Goal: Information Seeking & Learning: Stay updated

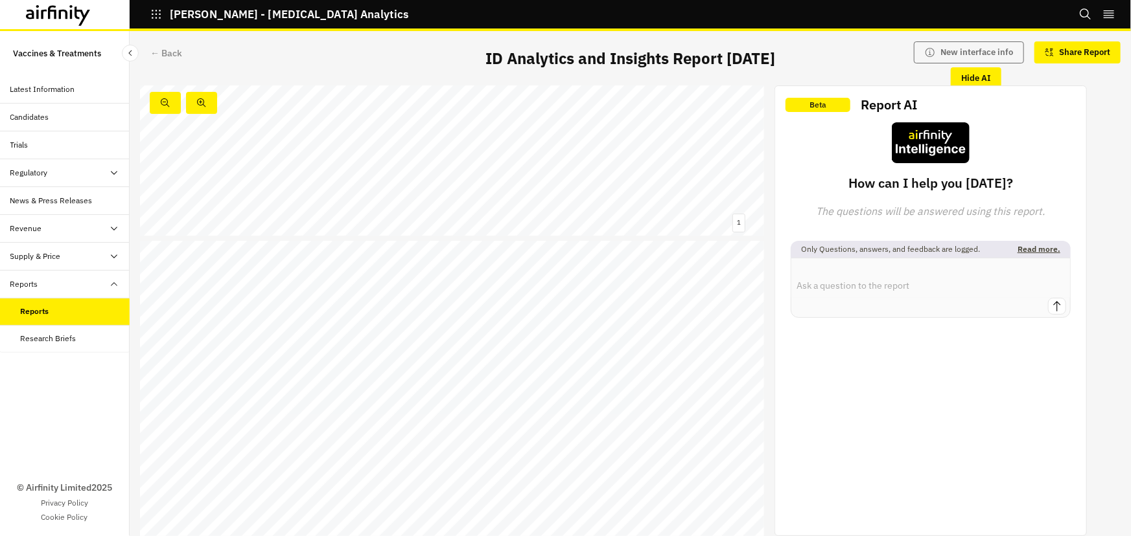
scroll to position [353, 0]
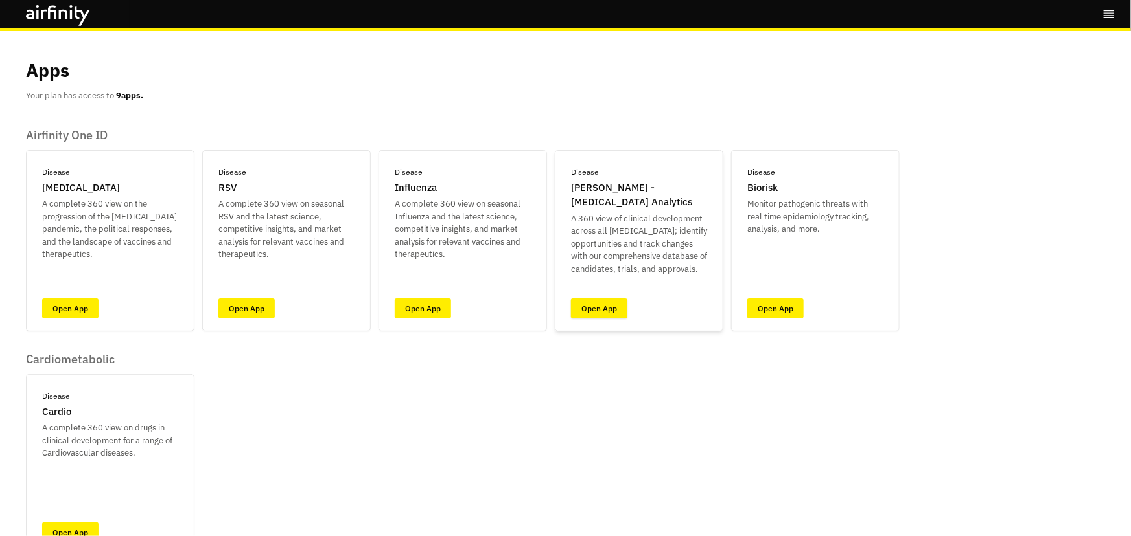
click at [599, 305] on link "Open App" at bounding box center [599, 309] width 56 height 20
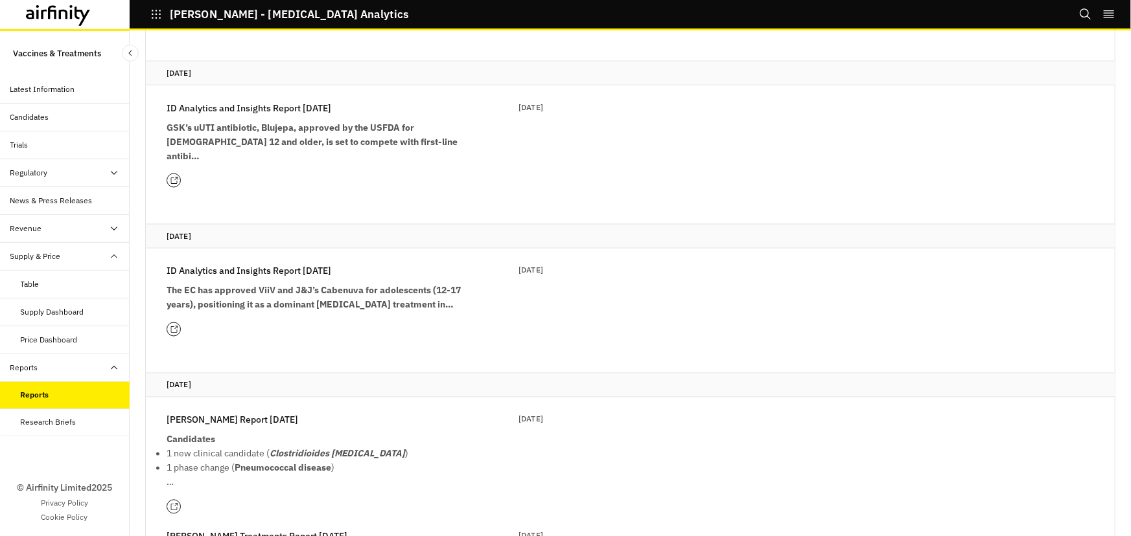
scroll to position [883, 0]
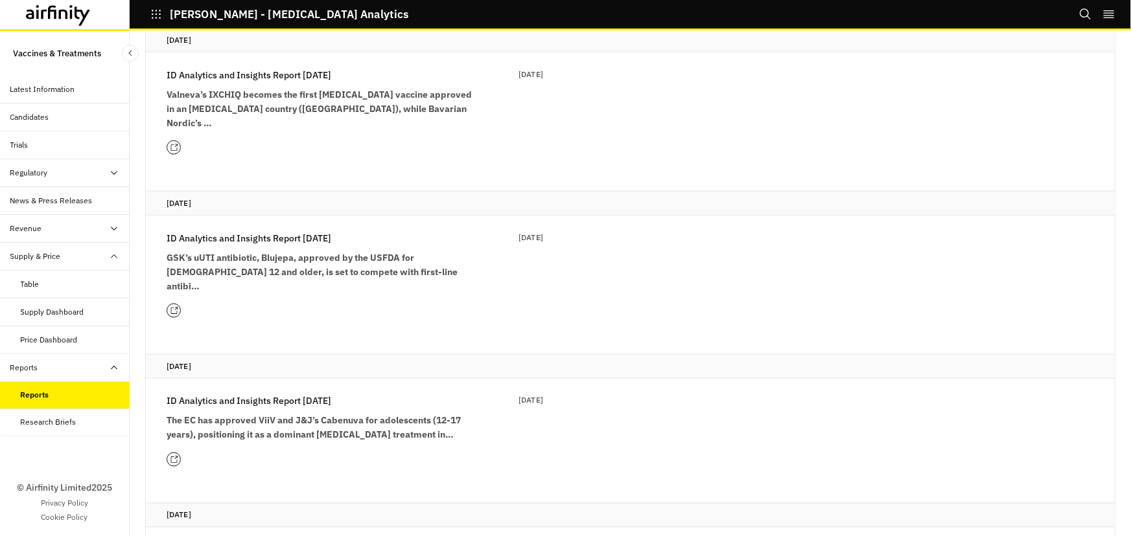
click at [174, 456] on icon at bounding box center [174, 460] width 8 height 8
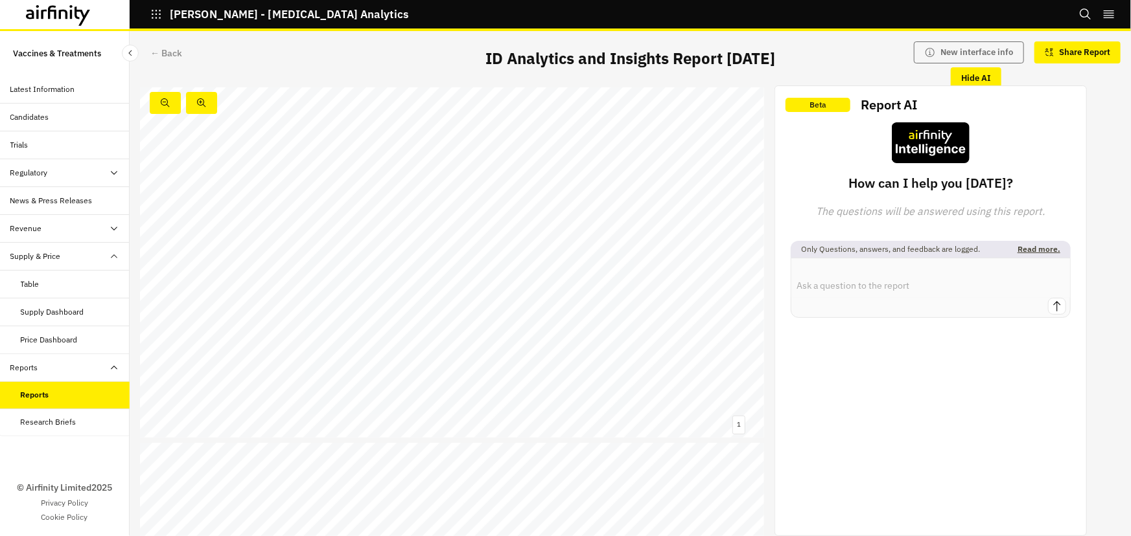
click at [86, 391] on div "Reports" at bounding box center [75, 395] width 109 height 12
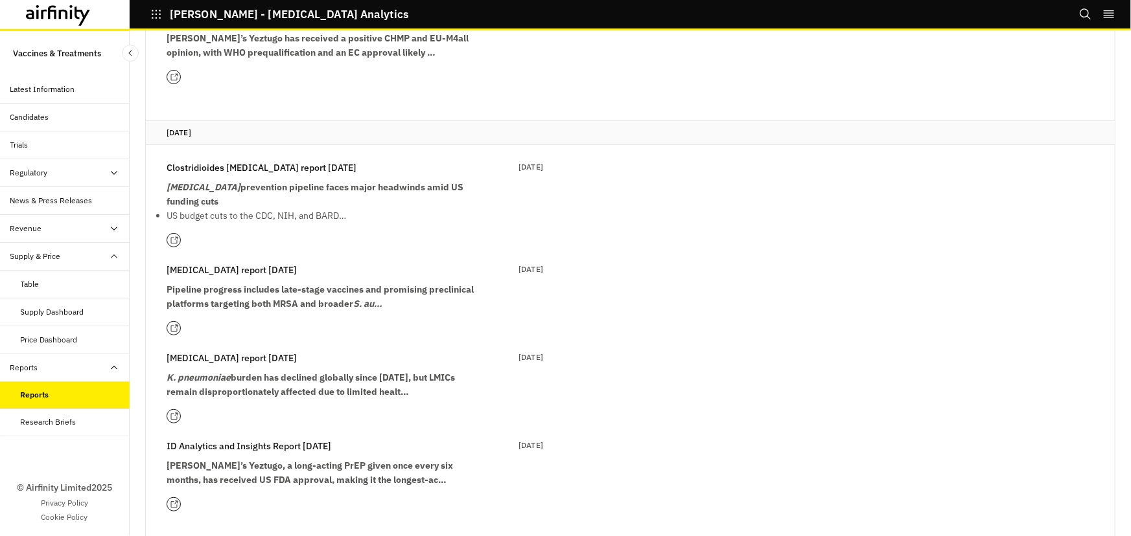
scroll to position [58, 0]
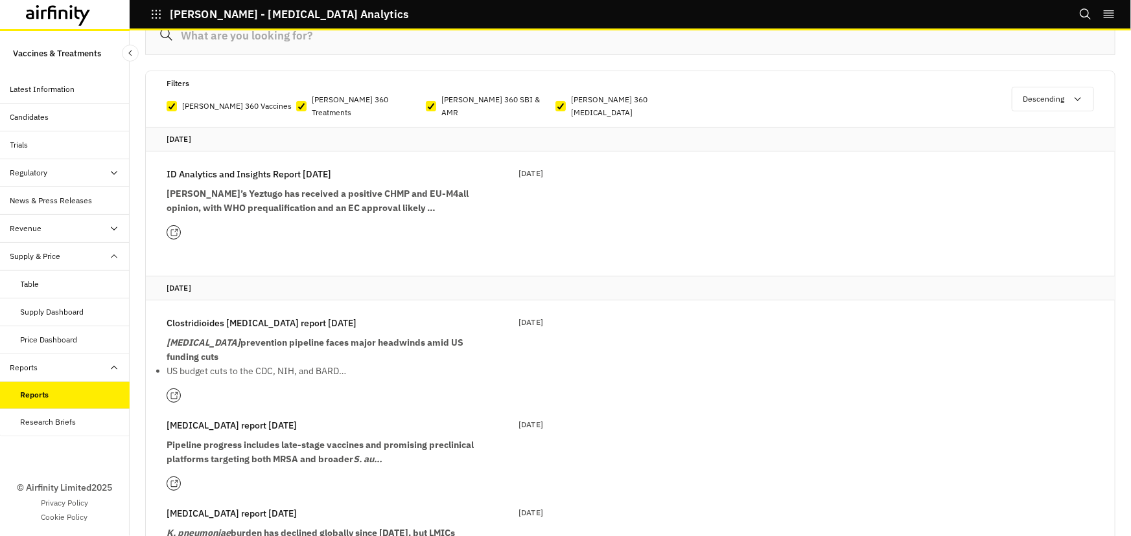
click at [453, 102] on p "IDA 360 SBI & AMR" at bounding box center [498, 106] width 114 height 26
click at [426, 106] on input "IDA 360 SBI & AMR" at bounding box center [425, 106] width 1 height 1
checkbox input "false"
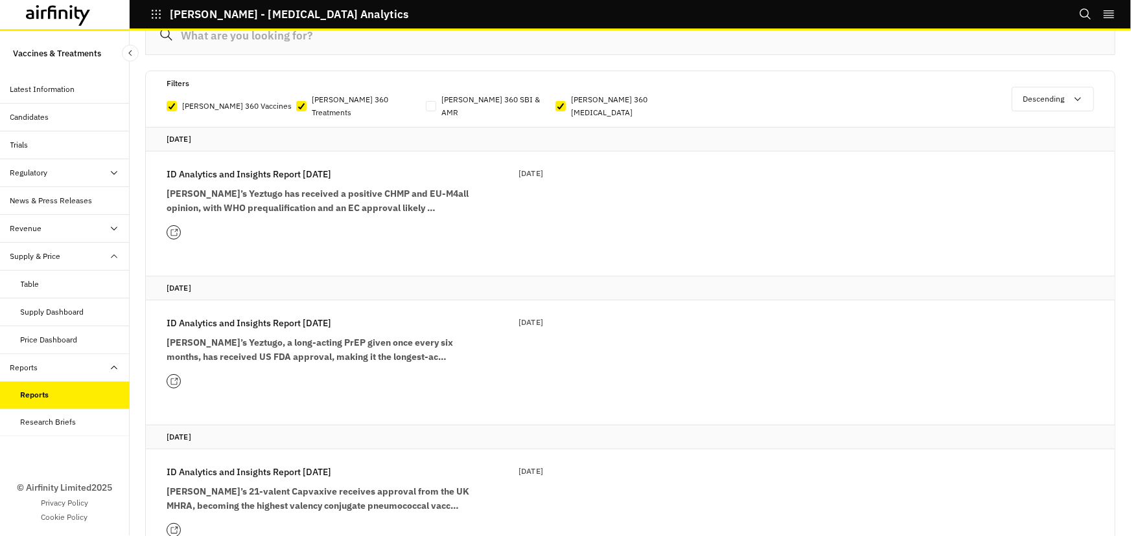
click at [376, 102] on p "IDA 360 Treatments" at bounding box center [369, 106] width 114 height 26
click at [296, 106] on input "IDA 360 Treatments" at bounding box center [295, 106] width 1 height 1
checkbox input "false"
click at [604, 97] on p "IDA 360 Chikungunya" at bounding box center [628, 106] width 114 height 26
click at [555, 106] on input "IDA 360 Chikungunya" at bounding box center [555, 106] width 1 height 1
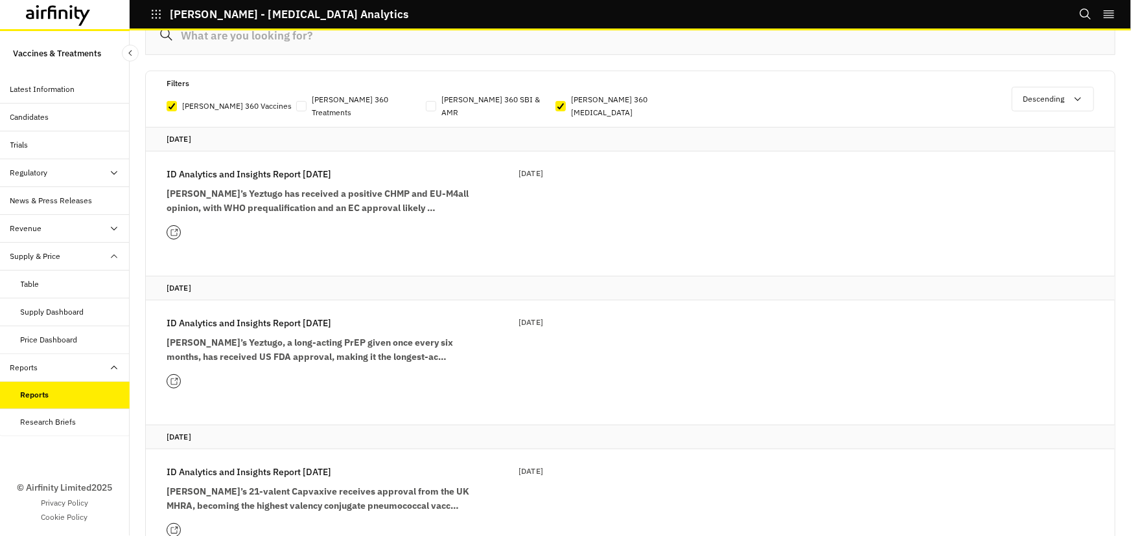
checkbox input "false"
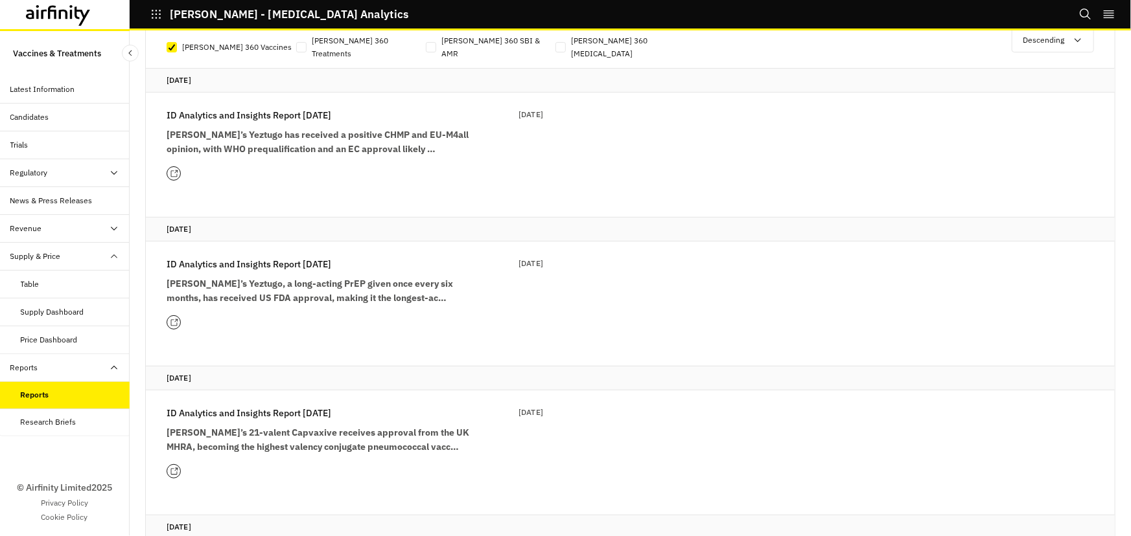
click at [320, 42] on p "IDA 360 Treatments" at bounding box center [369, 47] width 114 height 26
click at [296, 47] on input "IDA 360 Treatments" at bounding box center [295, 47] width 1 height 1
checkbox input "true"
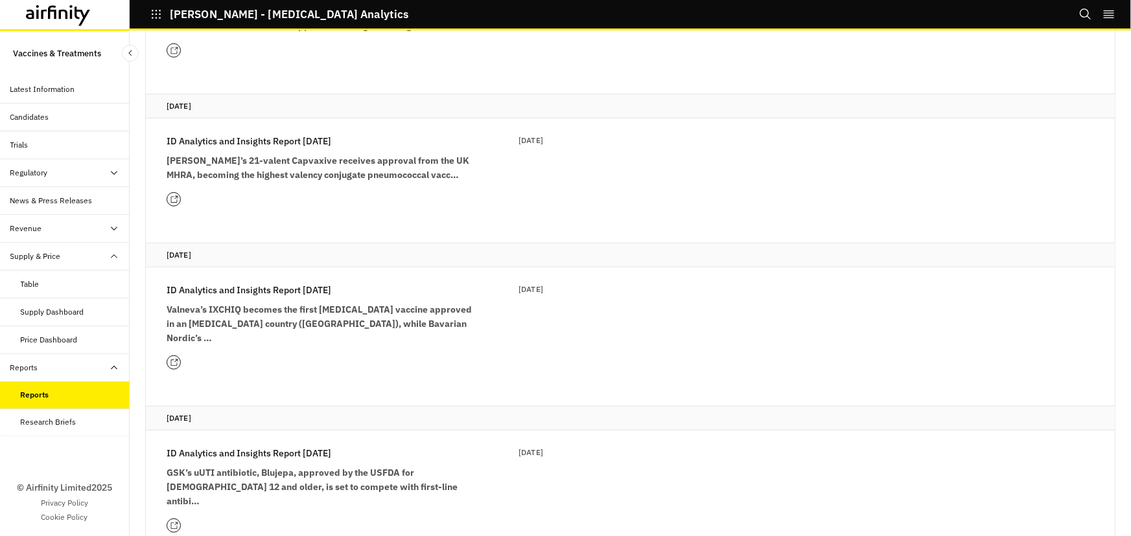
scroll to position [412, 0]
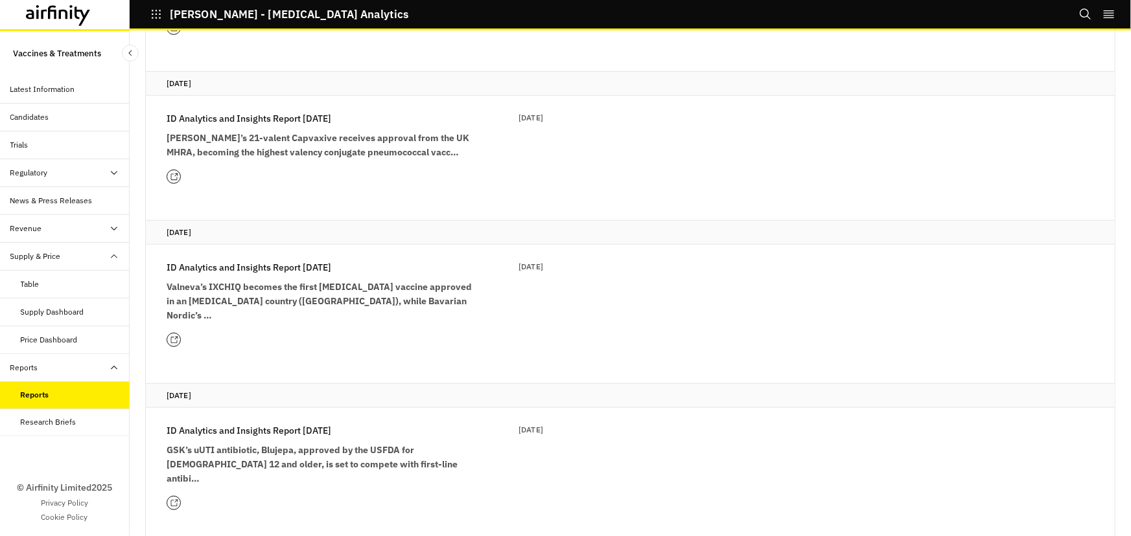
click at [272, 281] on strong "Valneva’s IXCHIQ becomes the first chikungunya vaccine approved in an endemic c…" at bounding box center [319, 301] width 305 height 40
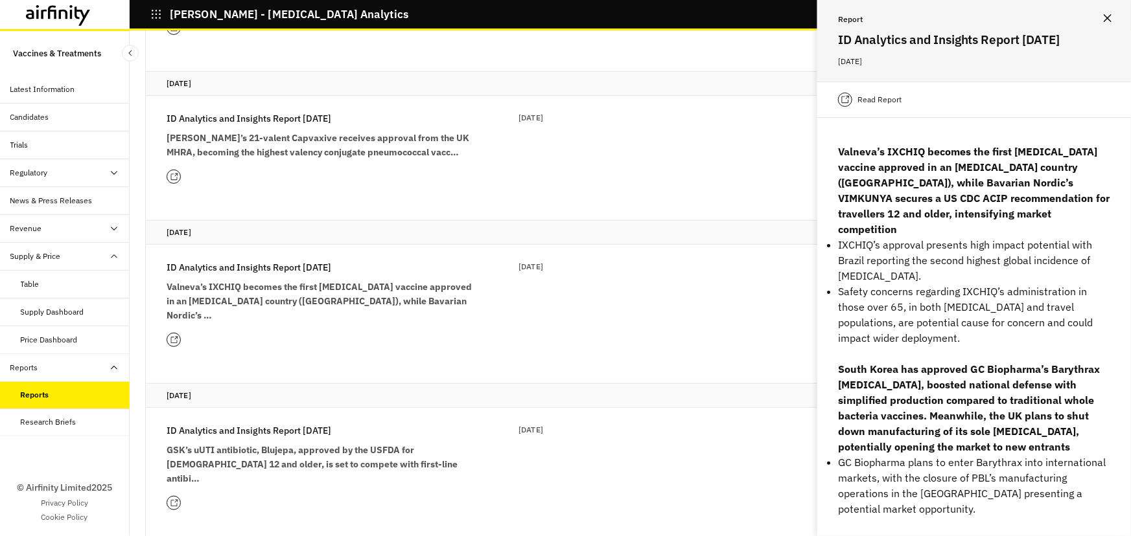
click at [174, 500] on icon at bounding box center [174, 504] width 8 height 8
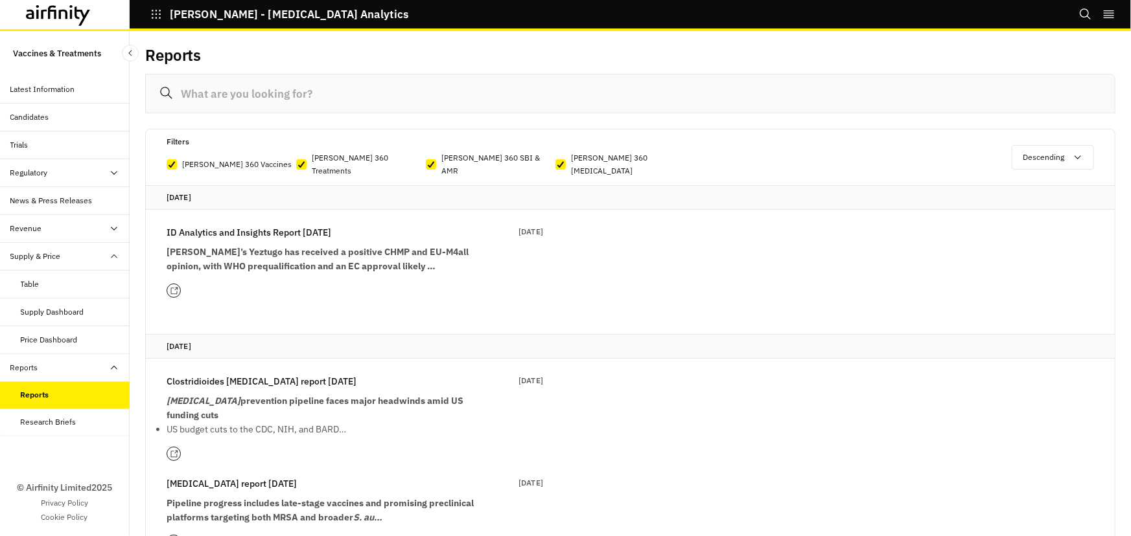
click at [457, 160] on p "[PERSON_NAME] 360 SBI & AMR" at bounding box center [498, 165] width 114 height 26
click at [426, 165] on input "[PERSON_NAME] 360 SBI & AMR" at bounding box center [425, 165] width 1 height 1
checkbox input "false"
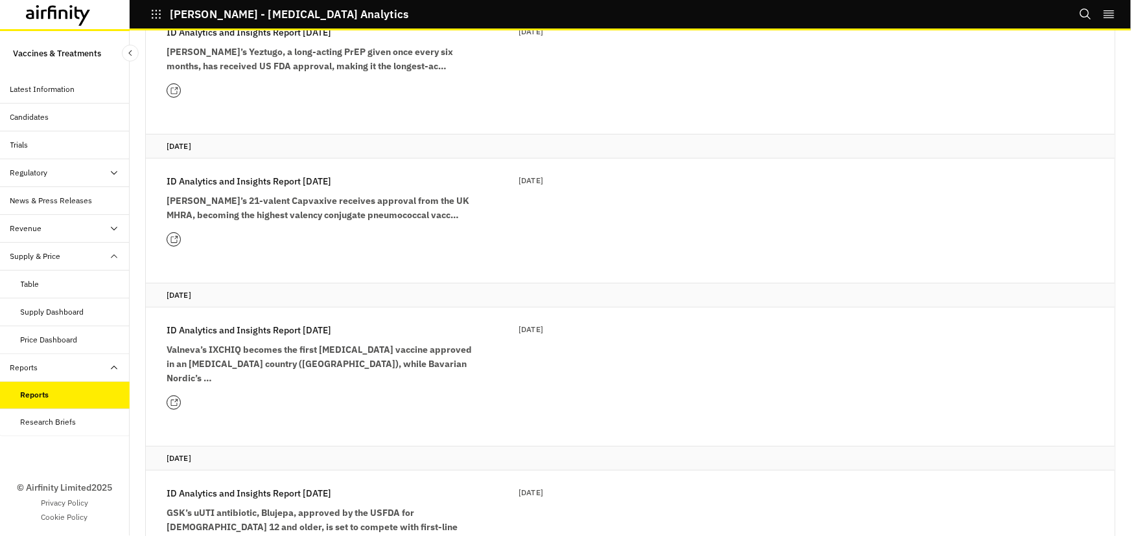
scroll to position [353, 0]
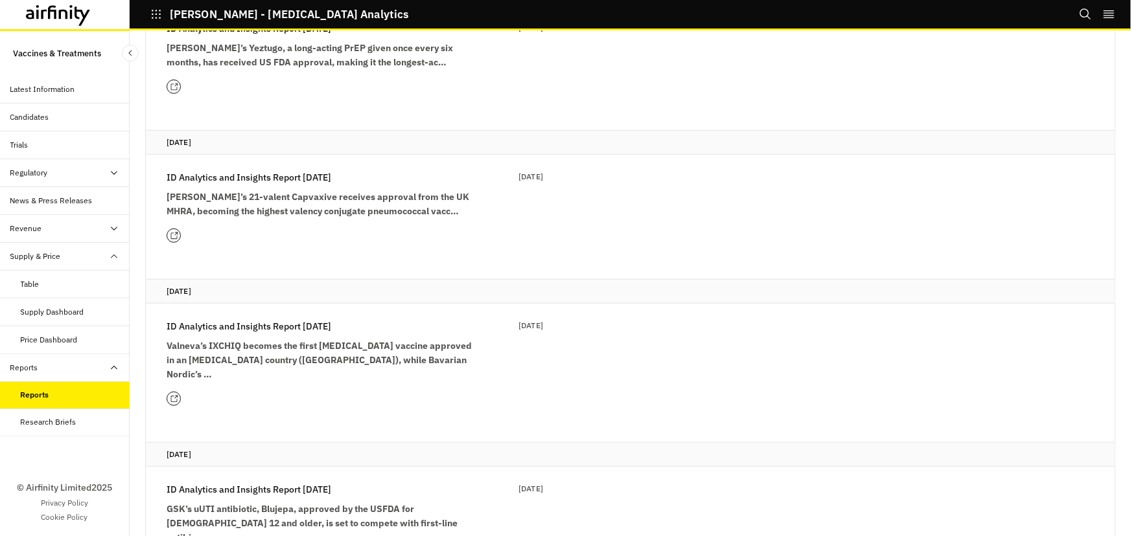
click at [178, 392] on div at bounding box center [174, 399] width 14 height 14
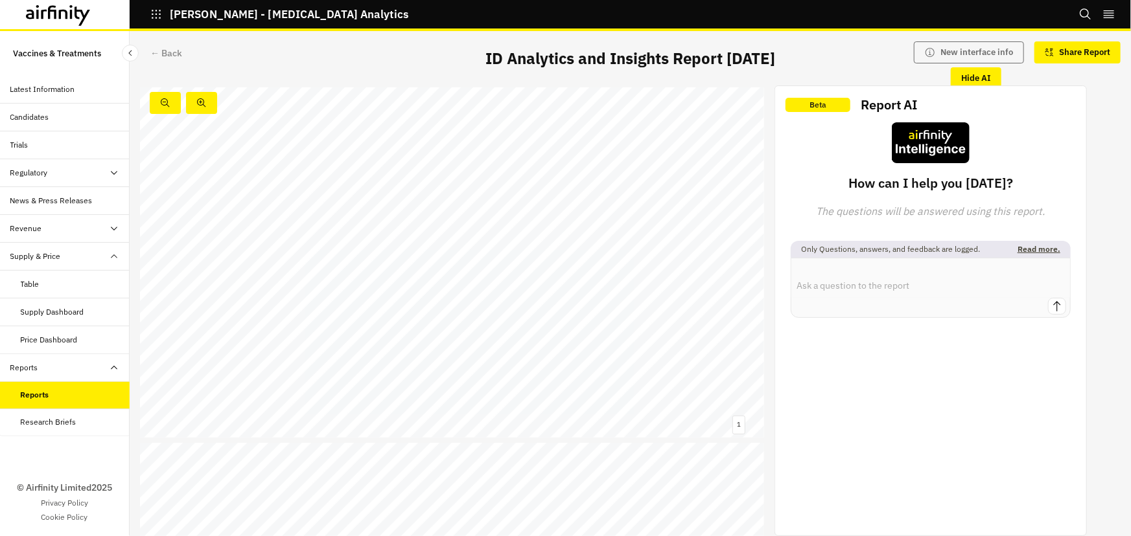
scroll to position [353, 0]
click at [237, 224] on link at bounding box center [233, 221] width 101 height 8
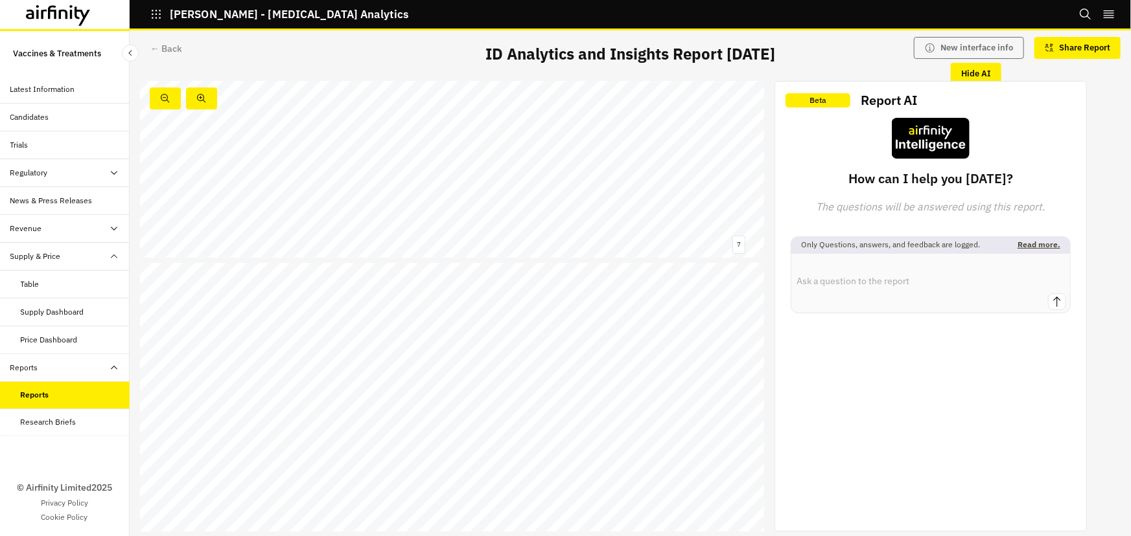
scroll to position [2319, 0]
click at [309, 296] on span "Serotype composition of select pneumococcal vaccines either in development or a…" at bounding box center [327, 299] width 345 height 9
click at [45, 389] on div "Reports" at bounding box center [35, 395] width 29 height 12
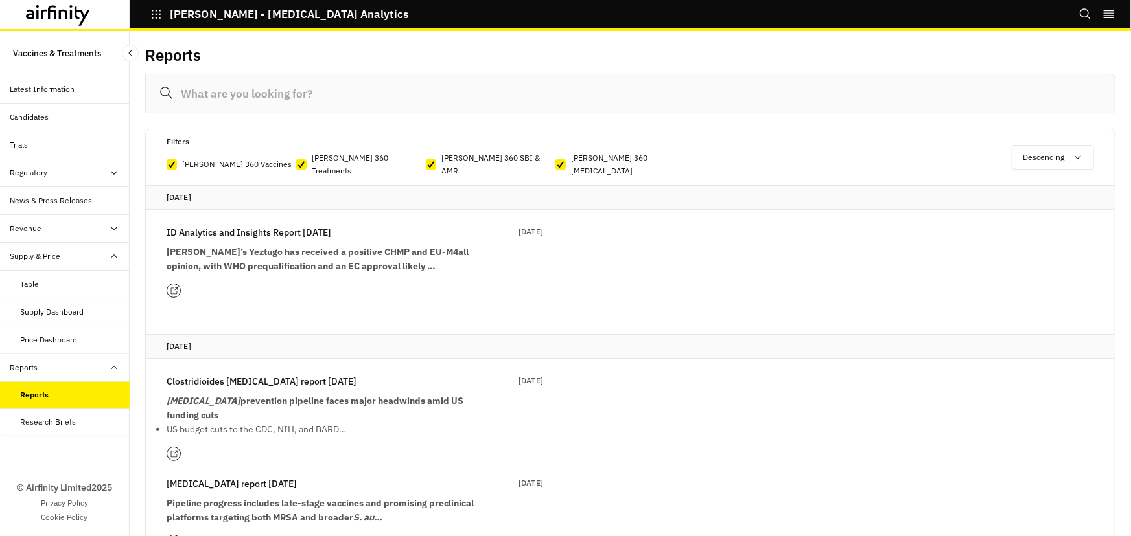
click at [473, 164] on p "IDA 360 SBI & AMR" at bounding box center [498, 165] width 114 height 26
click at [426, 165] on input "IDA 360 SBI & AMR" at bounding box center [425, 165] width 1 height 1
checkbox input "false"
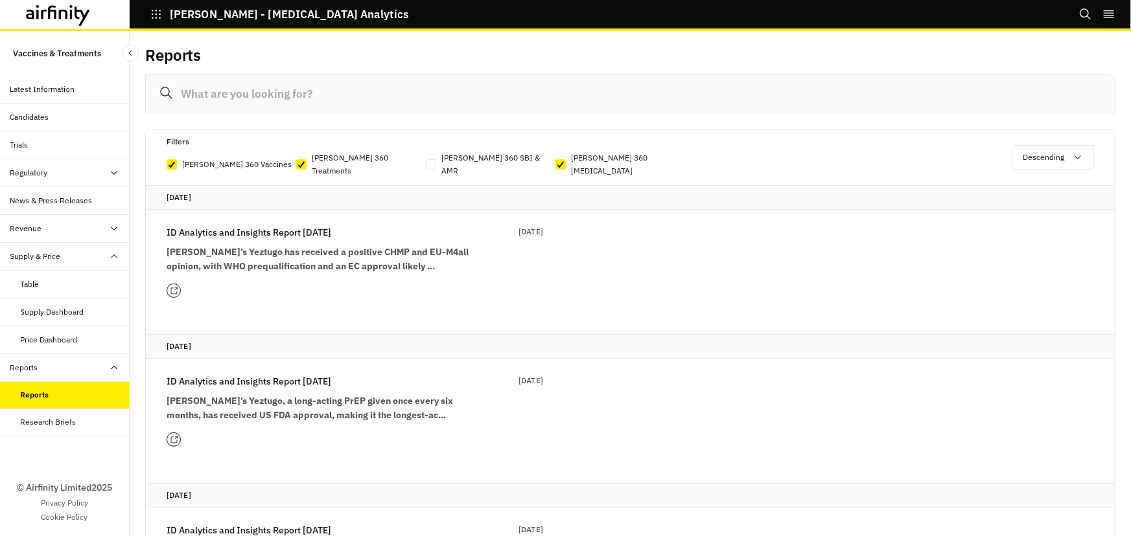
click at [176, 437] on icon at bounding box center [173, 440] width 6 height 6
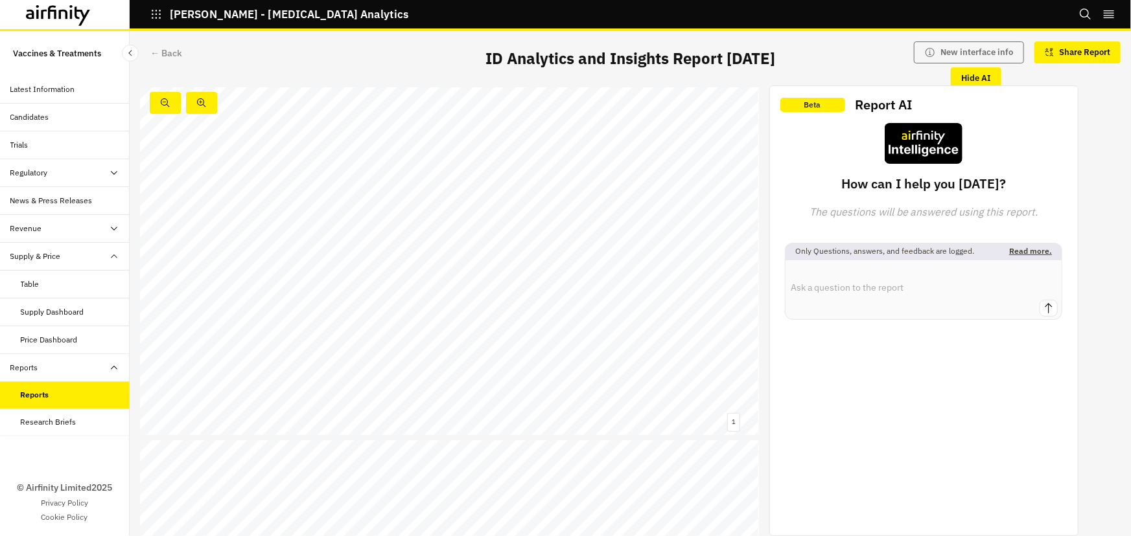
scroll to position [706, 0]
click at [240, 285] on link at bounding box center [232, 287] width 101 height 8
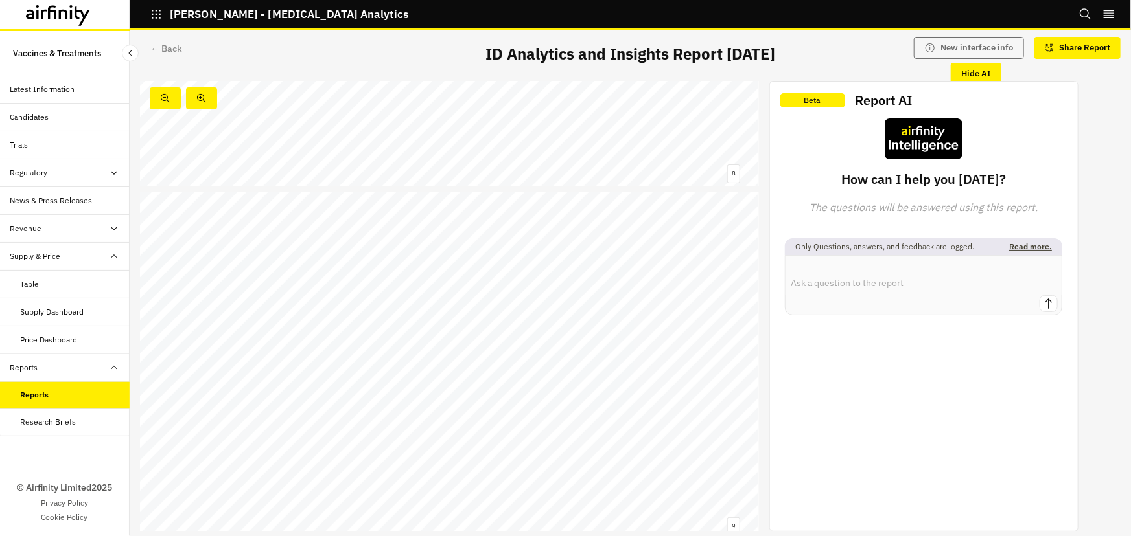
scroll to position [2715, 0]
drag, startPoint x: 71, startPoint y: 391, endPoint x: 110, endPoint y: 371, distance: 44.3
click at [71, 391] on div "Reports" at bounding box center [75, 395] width 109 height 12
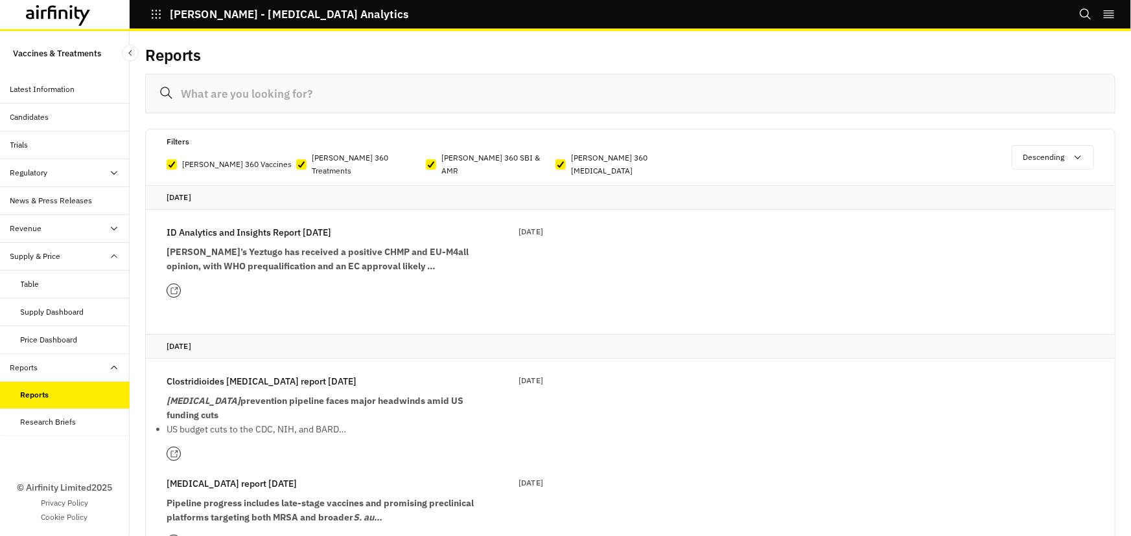
click at [462, 155] on p "IDA 360 SBI & AMR" at bounding box center [498, 165] width 114 height 26
click at [426, 165] on input "IDA 360 SBI & AMR" at bounding box center [425, 165] width 1 height 1
checkbox input "false"
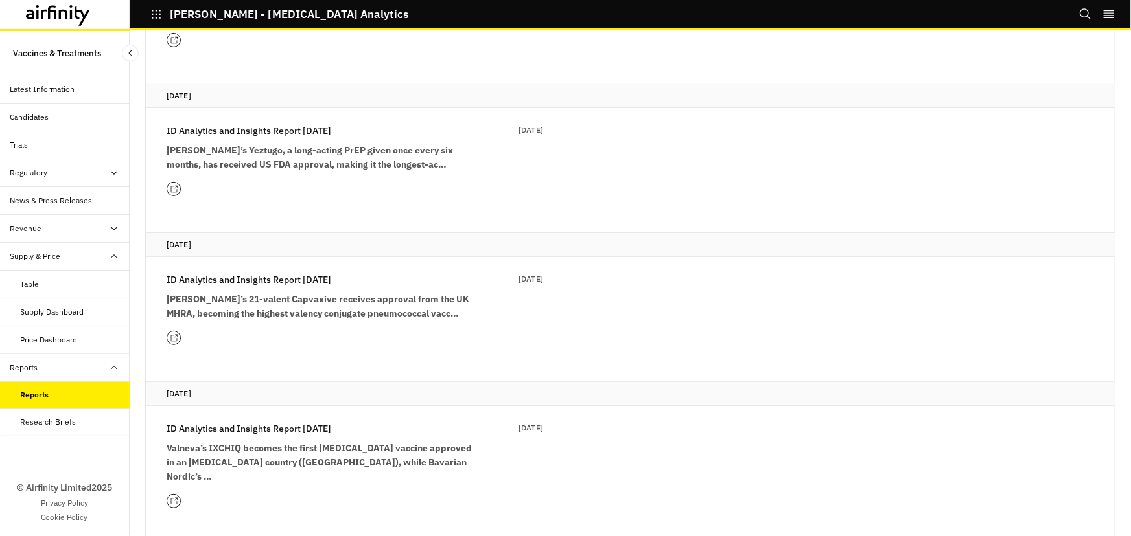
scroll to position [294, 0]
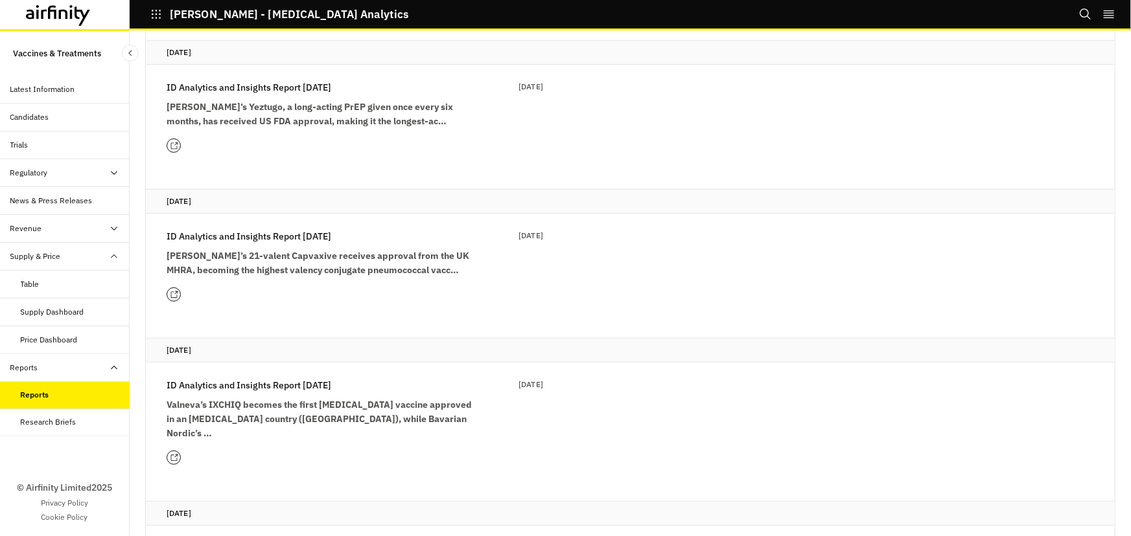
click at [172, 451] on div at bounding box center [174, 458] width 14 height 14
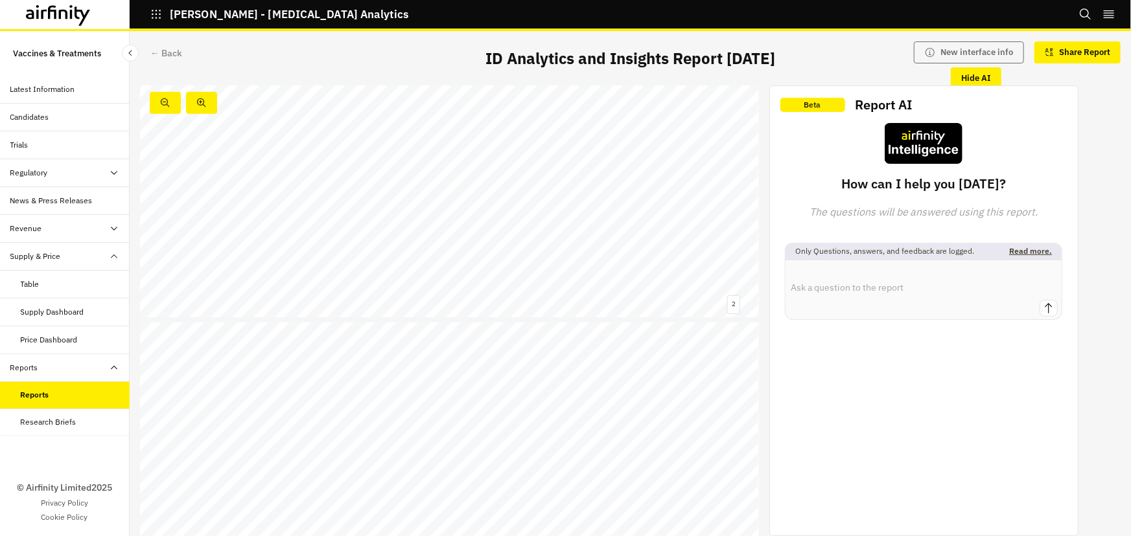
scroll to position [412, 0]
click at [253, 292] on link at bounding box center [233, 294] width 102 height 9
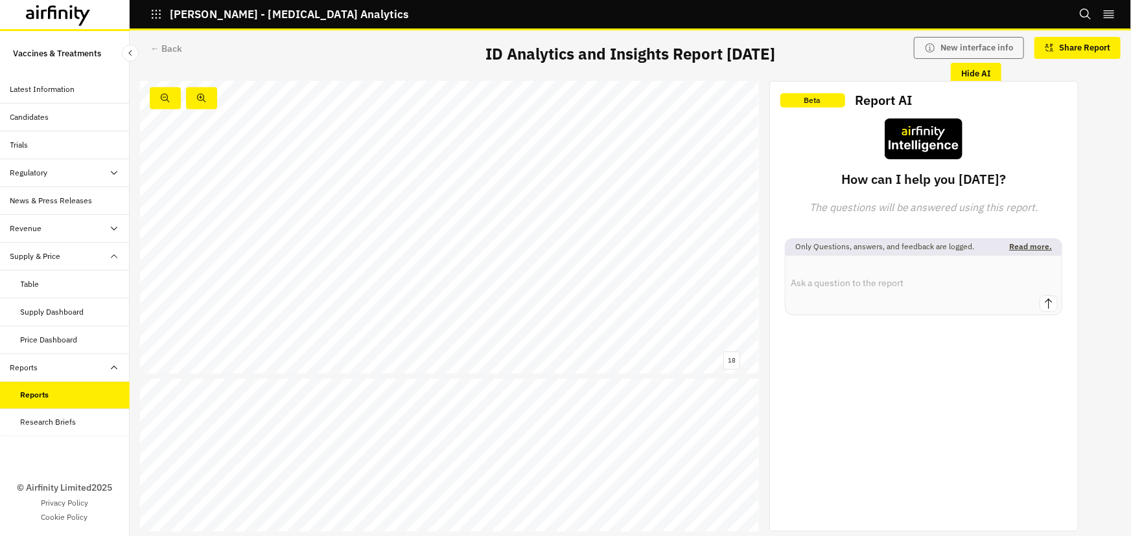
scroll to position [6130, 0]
click at [51, 395] on div "Reports" at bounding box center [75, 395] width 109 height 12
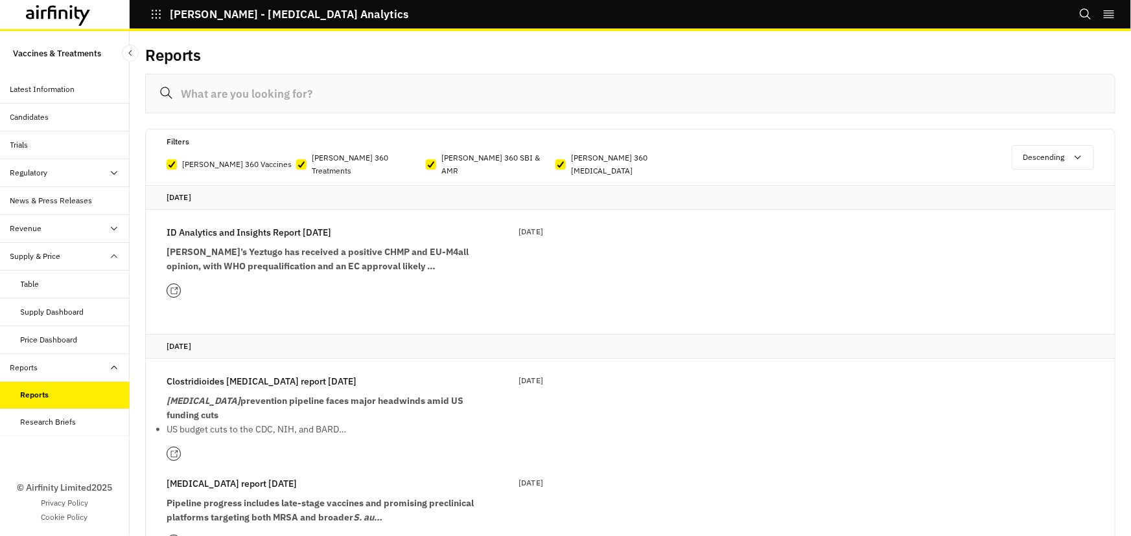
click at [477, 157] on p "IDA 360 SBI & AMR" at bounding box center [498, 165] width 114 height 26
click at [426, 165] on input "IDA 360 SBI & AMR" at bounding box center [425, 165] width 1 height 1
checkbox input "false"
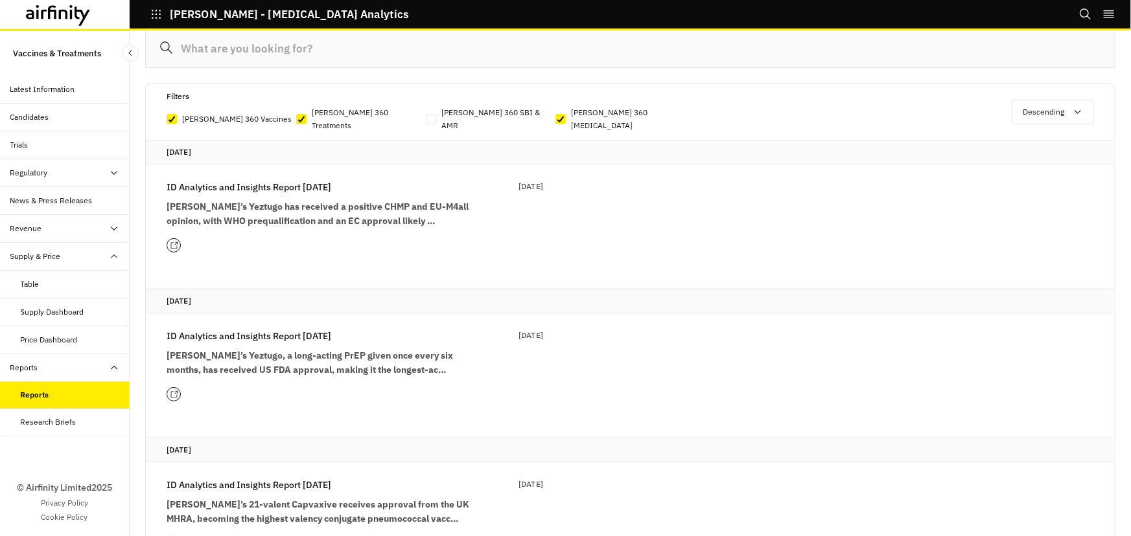
scroll to position [117, 0]
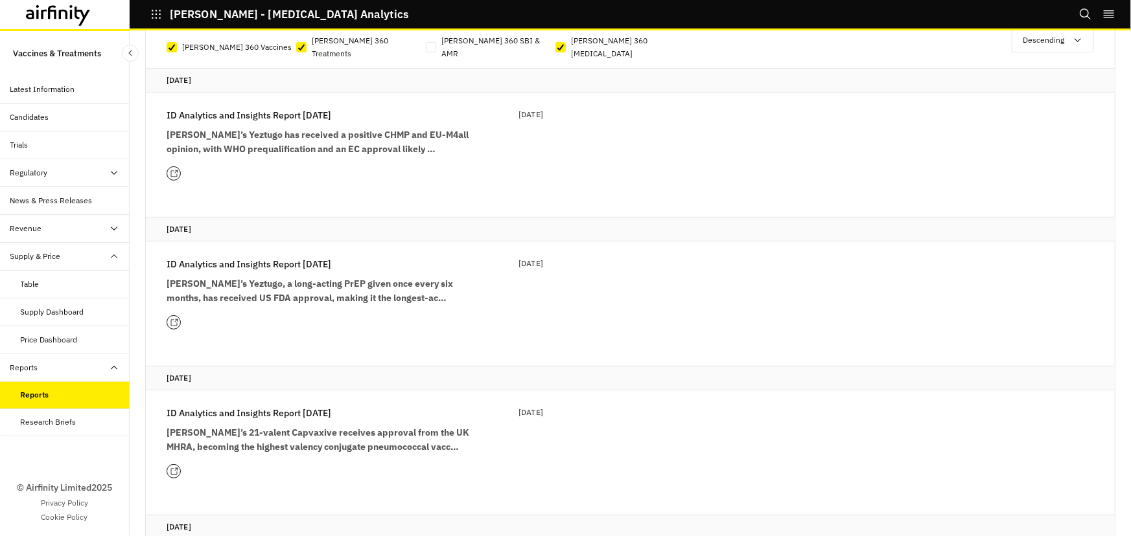
click at [175, 468] on icon at bounding box center [174, 472] width 8 height 8
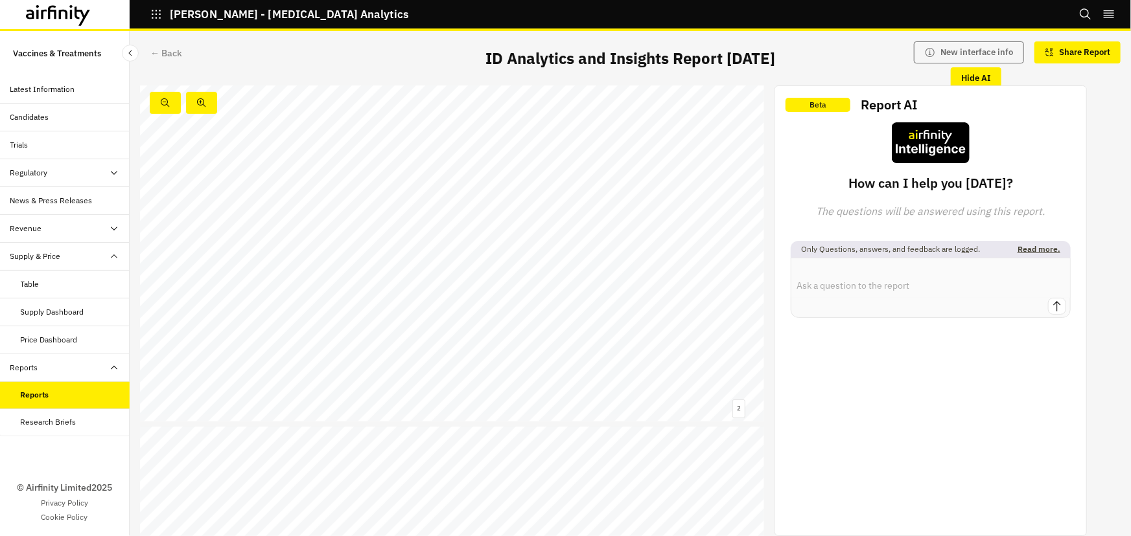
scroll to position [353, 0]
click at [276, 406] on link at bounding box center [255, 406] width 115 height 9
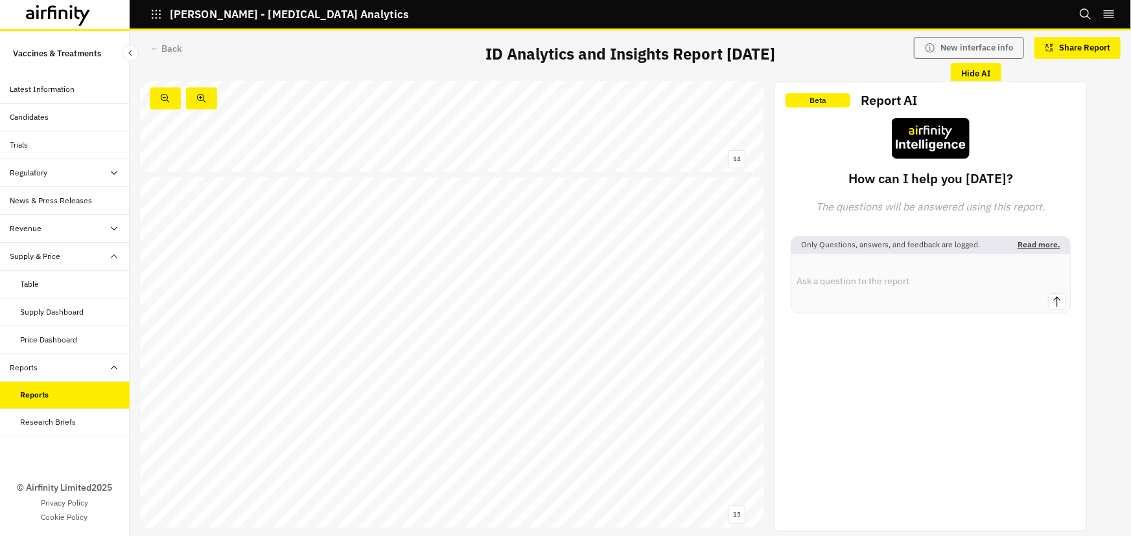
scroll to position [4930, 0]
click at [284, 371] on div "IXCHIQ’s safety concerns and suspension in older adults may limit its suitabili…" at bounding box center [452, 307] width 624 height 351
click at [267, 213] on link at bounding box center [233, 217] width 101 height 8
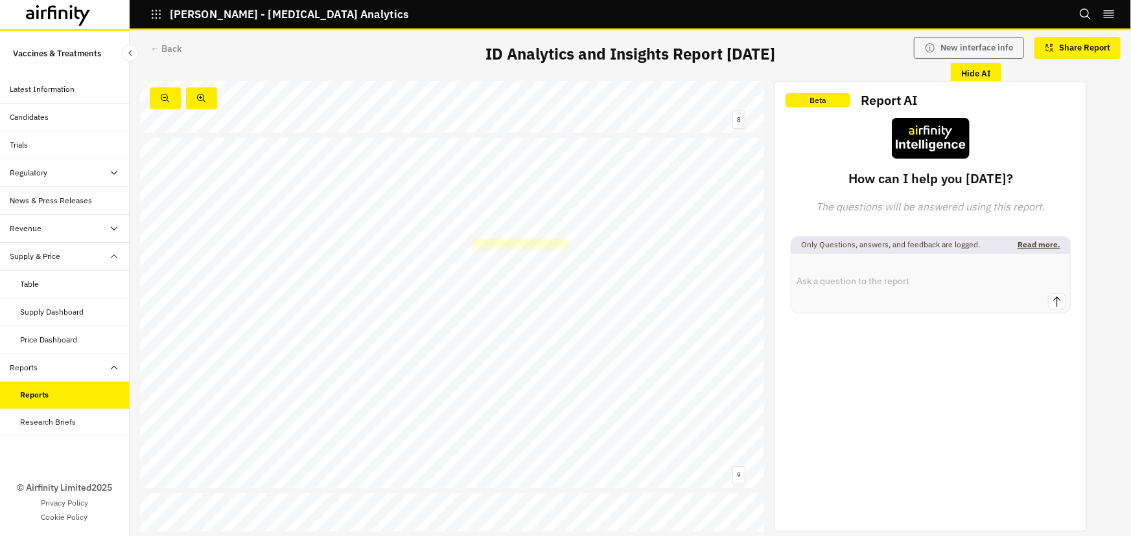
click at [517, 242] on link at bounding box center [520, 243] width 95 height 7
click at [84, 379] on div "Reports" at bounding box center [65, 368] width 130 height 28
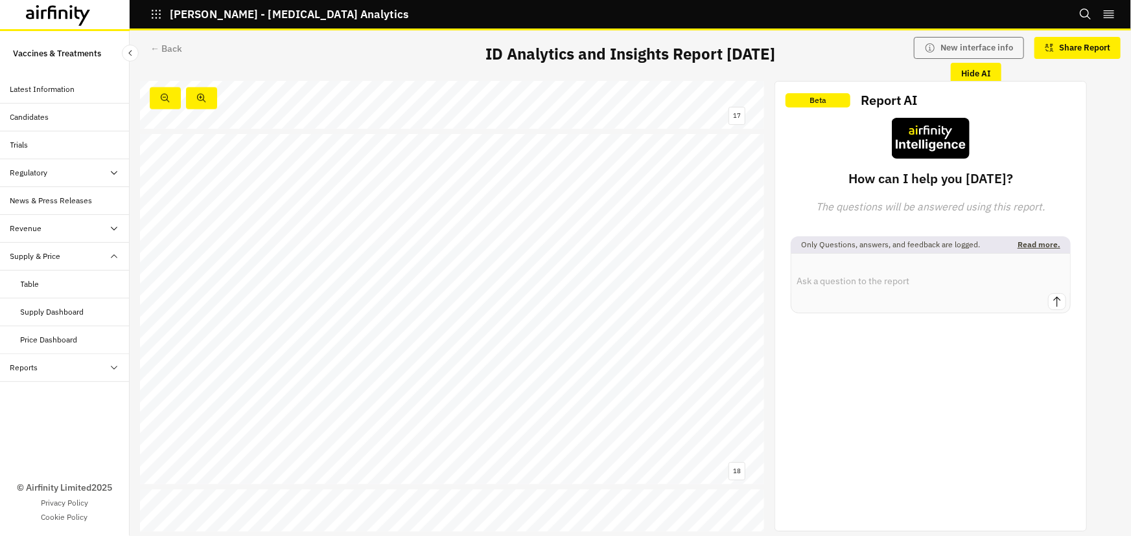
click at [71, 376] on div "Reports" at bounding box center [65, 368] width 130 height 28
click at [65, 396] on div "Reports" at bounding box center [75, 395] width 109 height 12
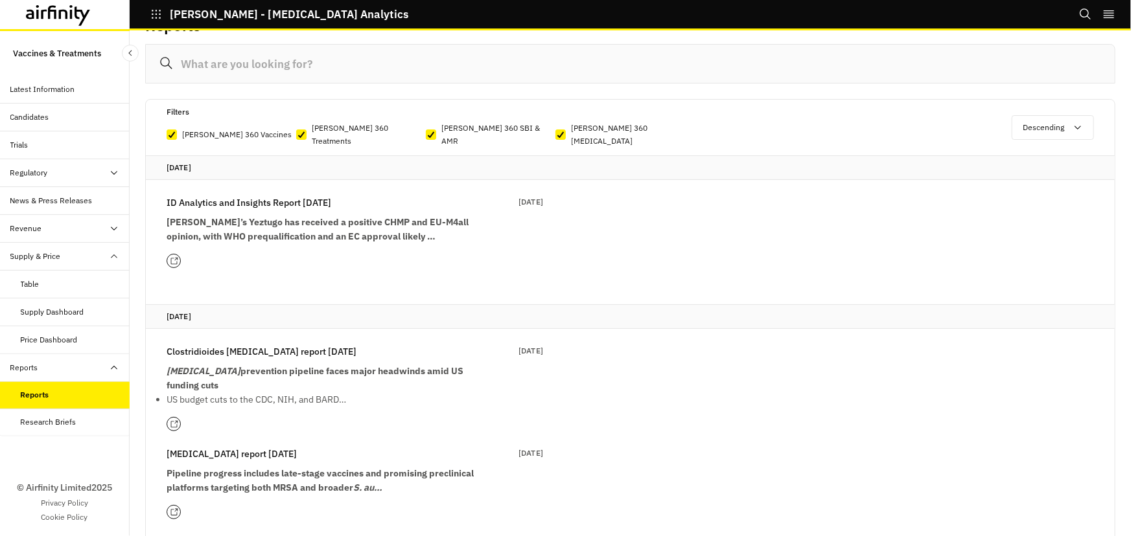
scroll to position [58, 0]
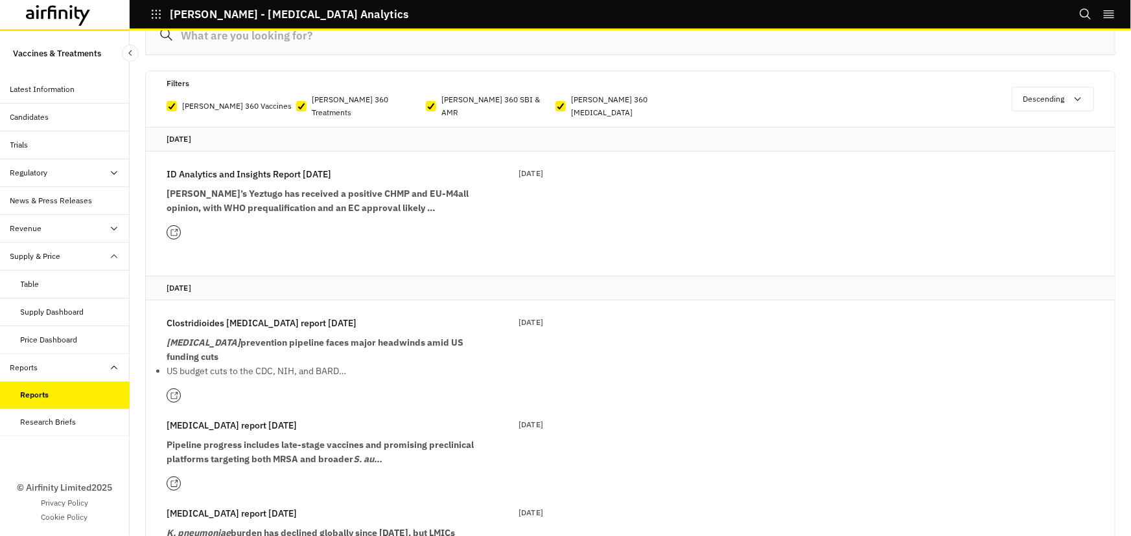
click at [478, 96] on p "IDA 360 SBI & AMR" at bounding box center [498, 106] width 114 height 26
click at [426, 106] on input "IDA 360 SBI & AMR" at bounding box center [425, 106] width 1 height 1
checkbox input "false"
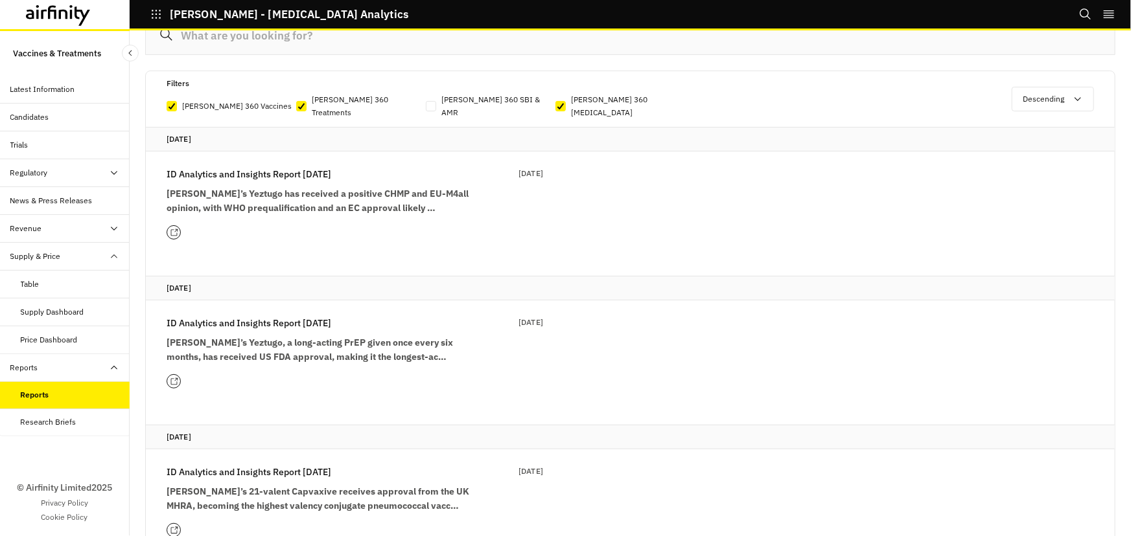
click at [175, 378] on icon at bounding box center [174, 382] width 8 height 8
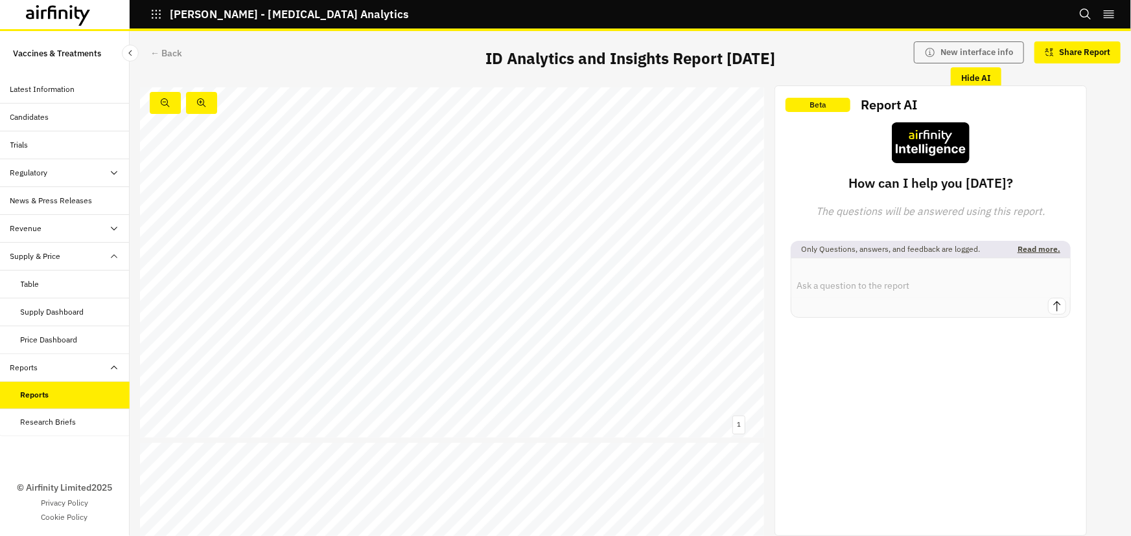
scroll to position [353, 0]
click at [208, 363] on link at bounding box center [231, 365] width 96 height 10
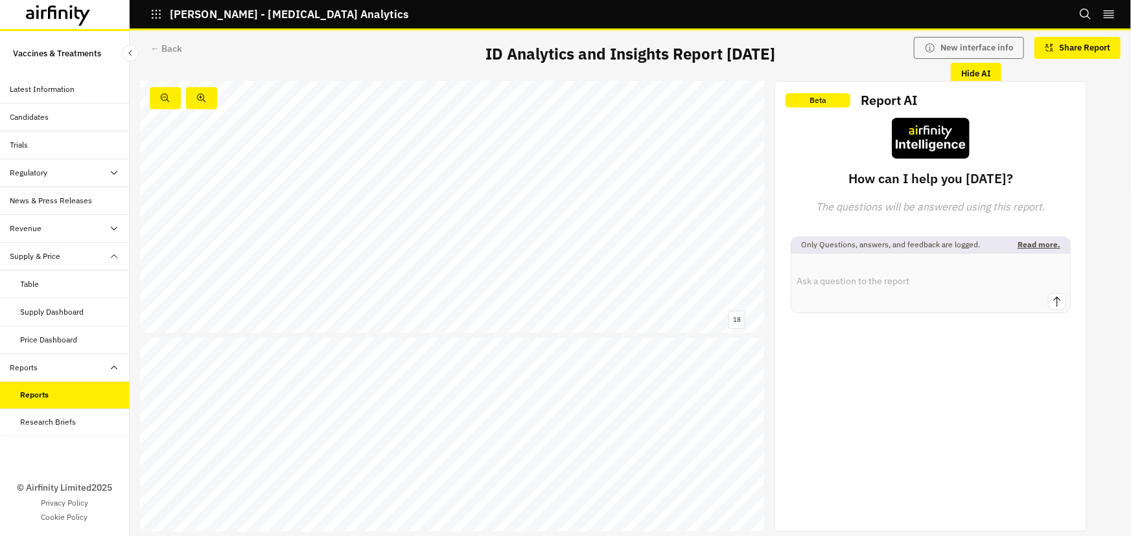
scroll to position [6168, 0]
drag, startPoint x: 477, startPoint y: 420, endPoint x: 485, endPoint y: 424, distance: 8.4
click at [477, 422] on span "[MEDICAL_DATA]" at bounding box center [513, 426] width 79 height 9
click at [485, 424] on link at bounding box center [490, 425] width 32 height 7
